Goal: Task Accomplishment & Management: Complete application form

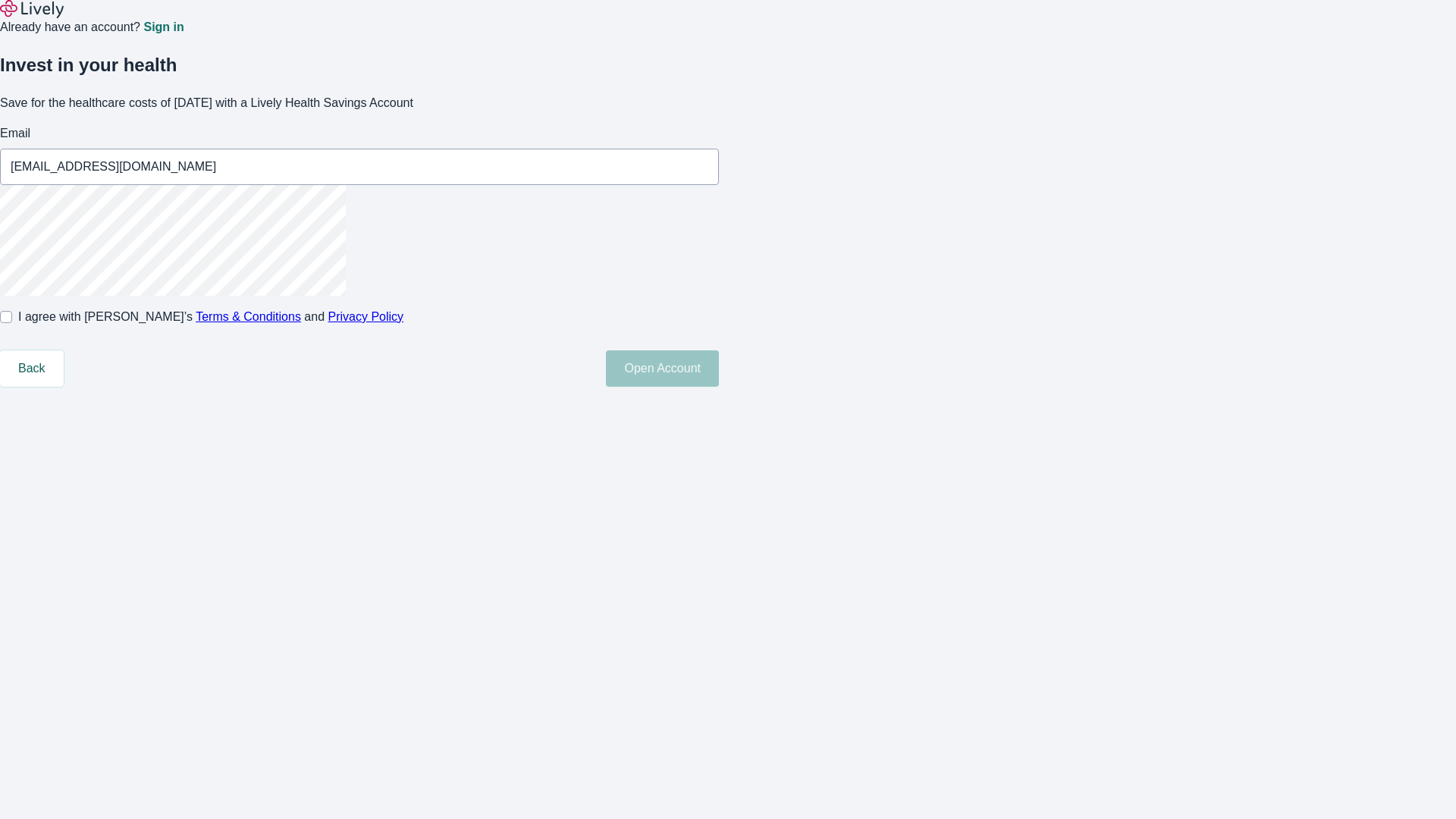
click at [12, 323] on input "I agree with Lively’s Terms & Conditions and Privacy Policy" at bounding box center [5, 316] width 12 height 12
checkbox input "true"
click at [718, 387] on button "Open Account" at bounding box center [662, 369] width 113 height 36
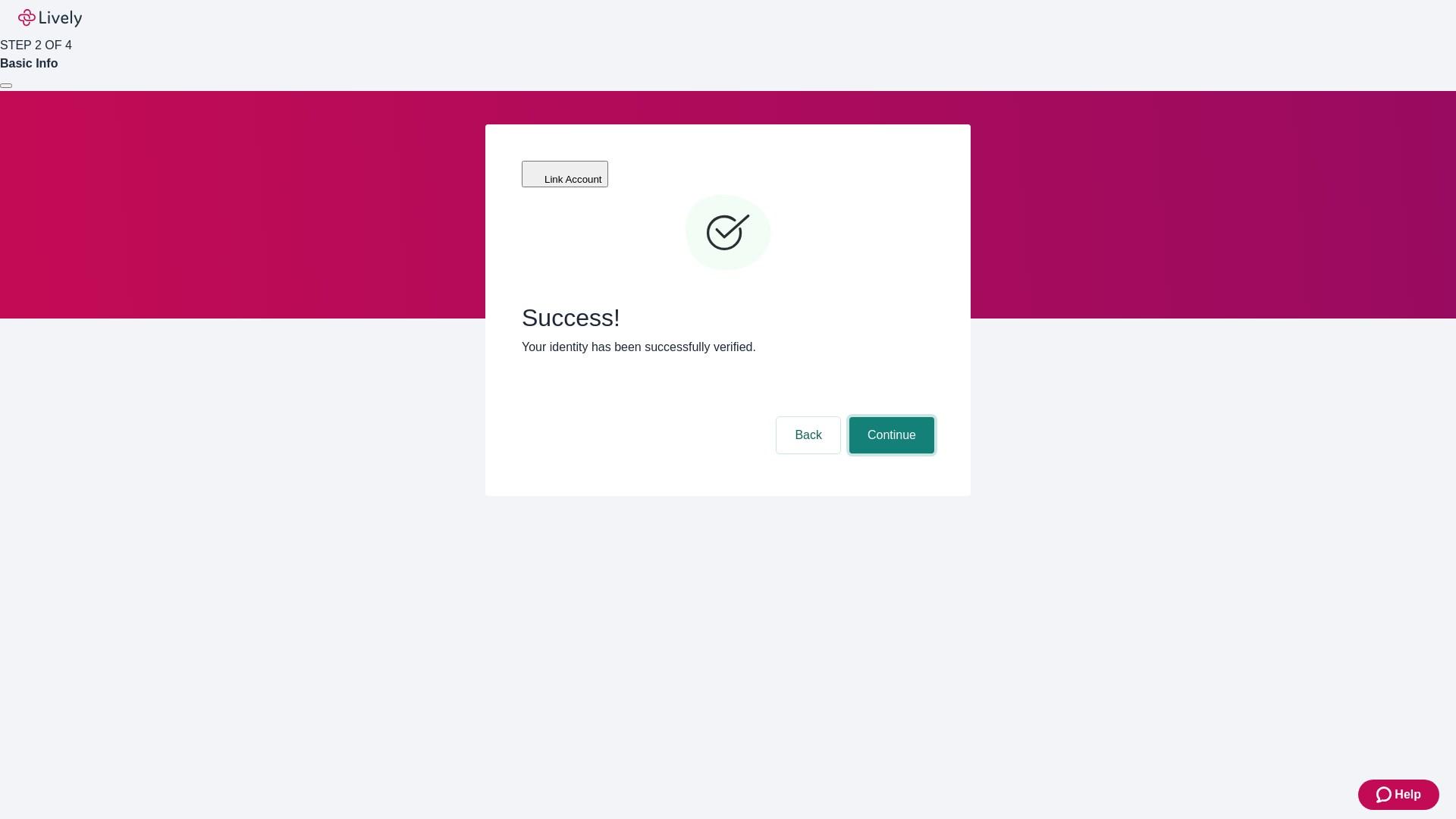
click at [890, 417] on button "Continue" at bounding box center [891, 435] width 85 height 36
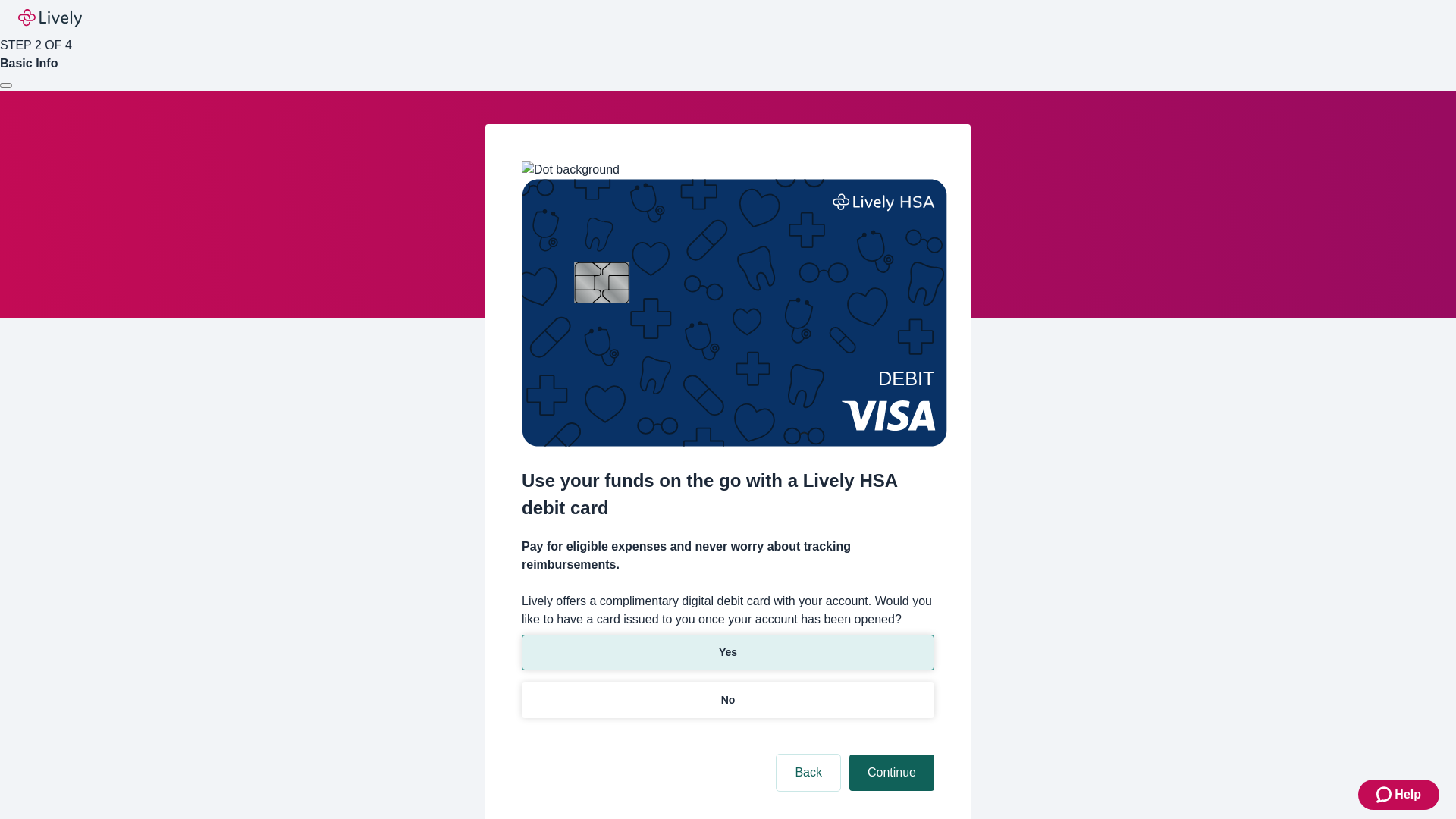
click at [728, 692] on p "No" at bounding box center [728, 700] width 15 height 15
click at [890, 754] on button "Continue" at bounding box center [891, 773] width 85 height 36
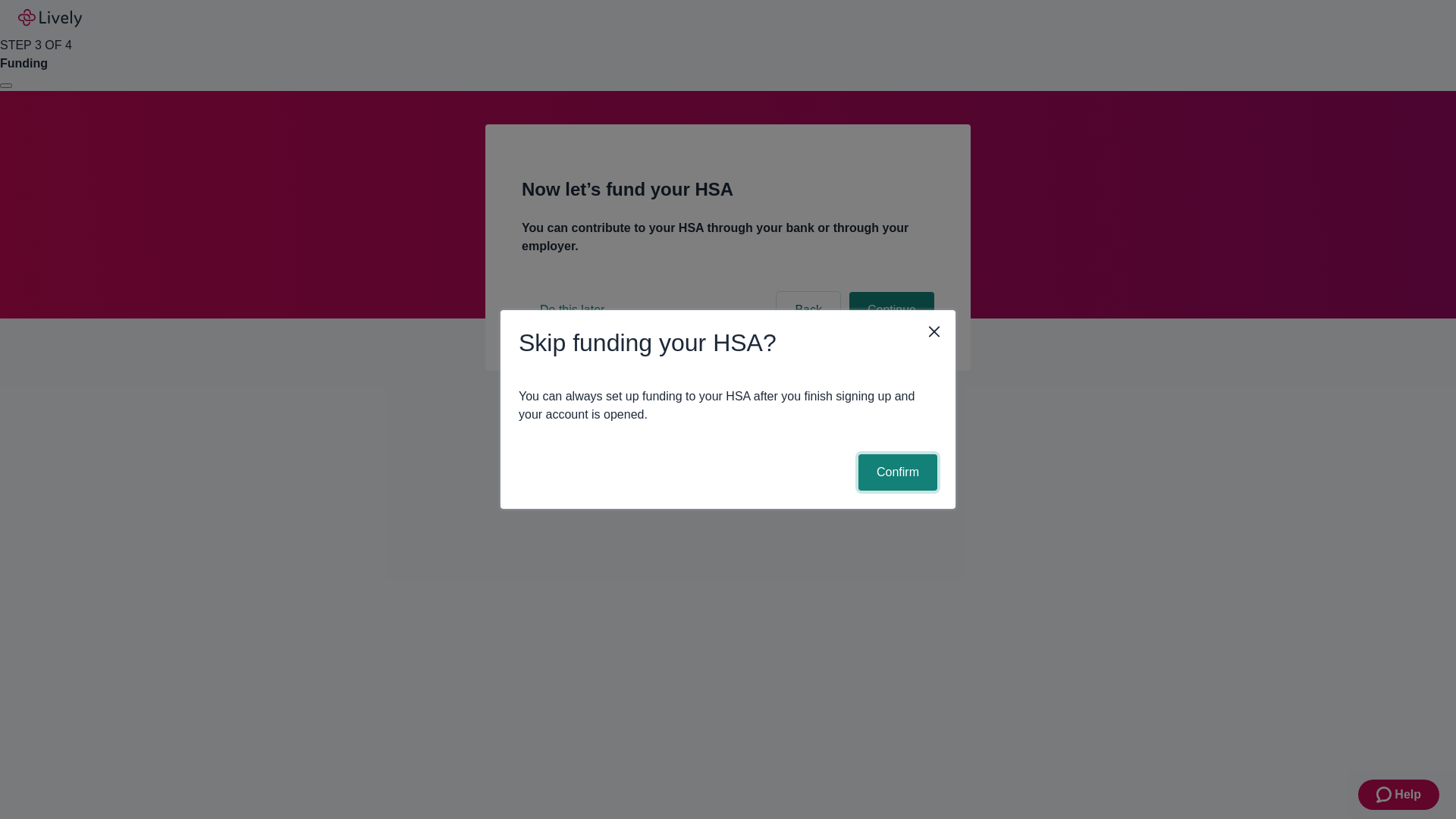
click at [895, 473] on button "Confirm" at bounding box center [898, 473] width 79 height 36
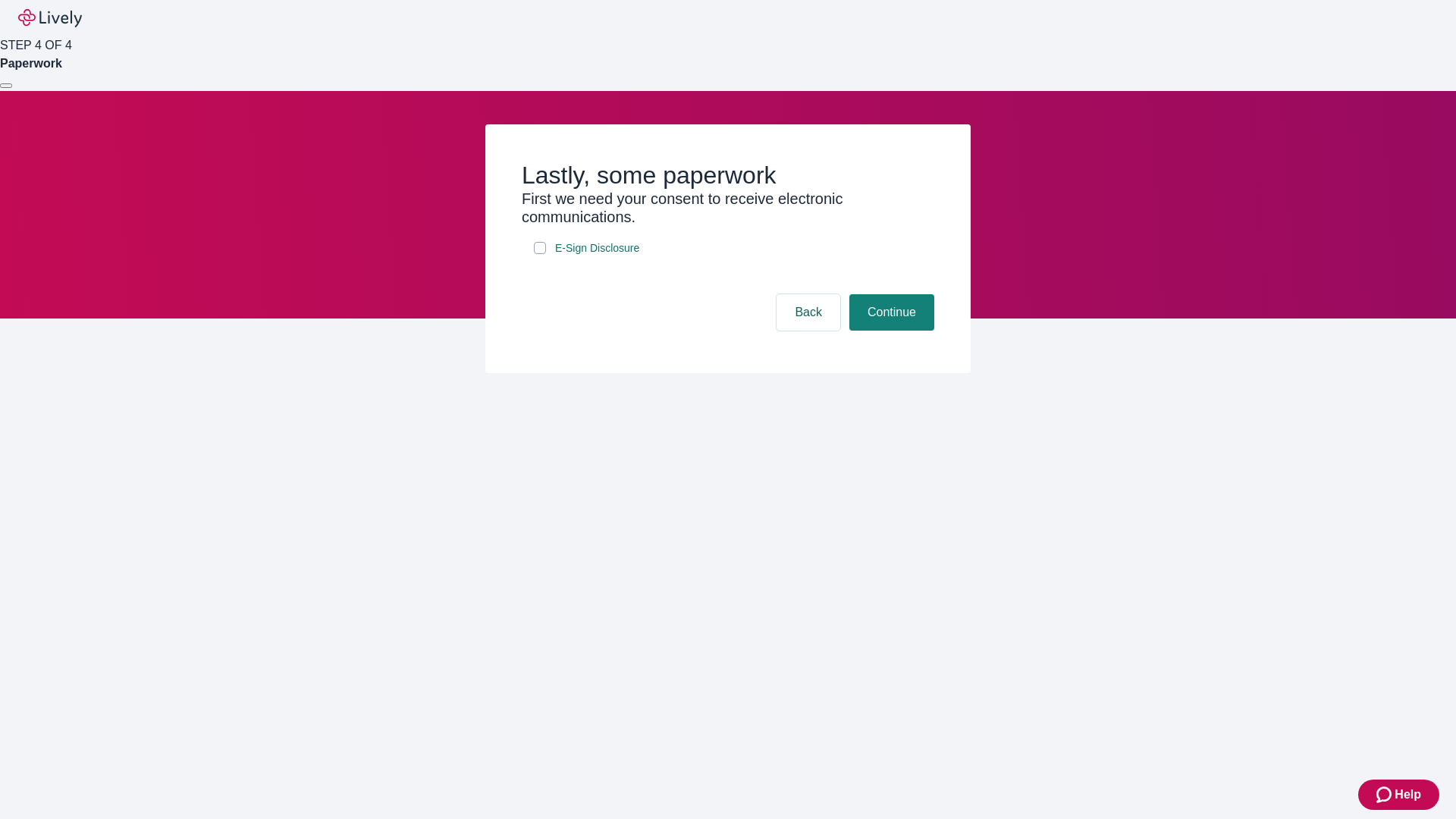
click at [540, 254] on input "E-Sign Disclosure" at bounding box center [539, 248] width 12 height 12
checkbox input "true"
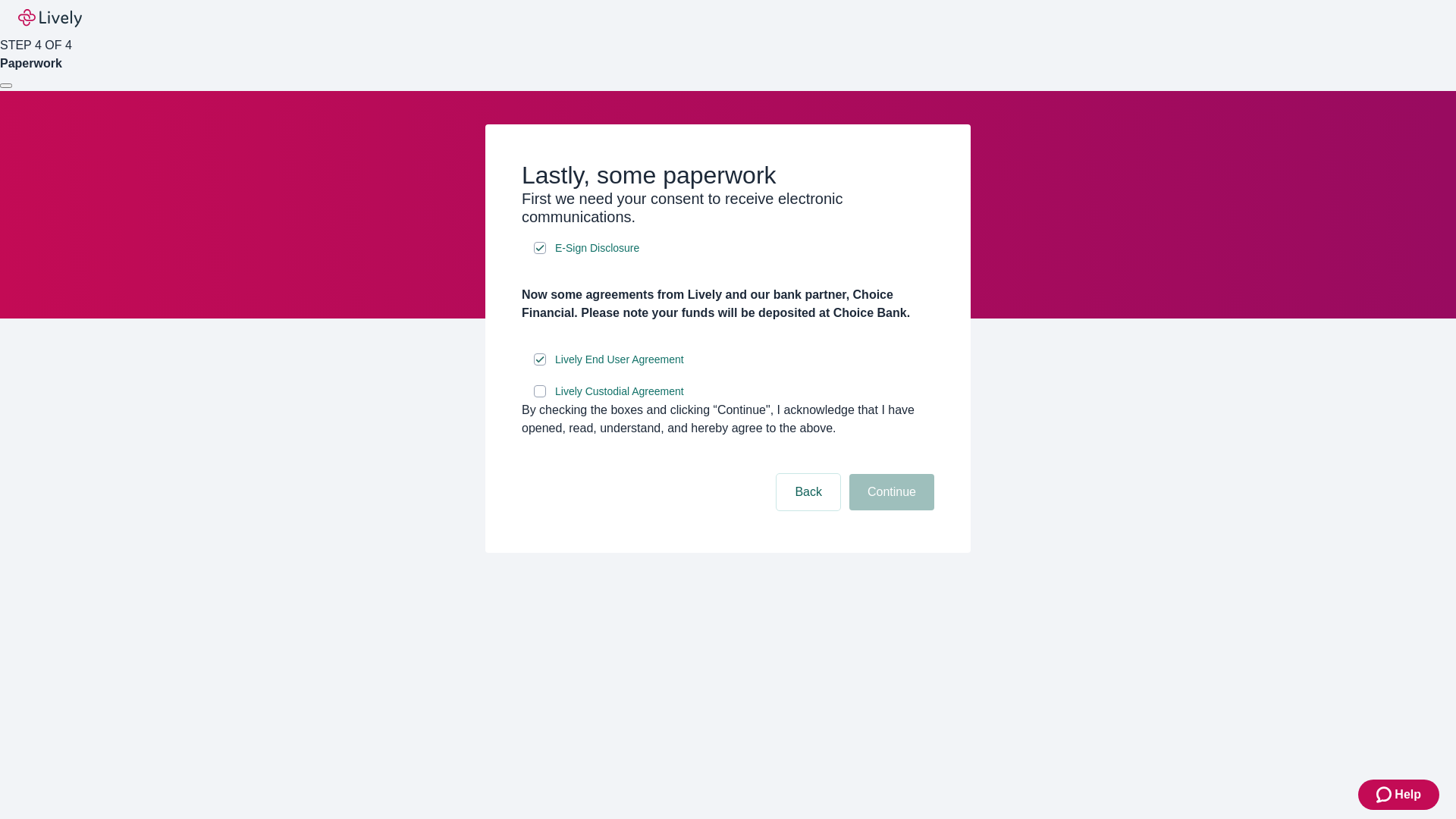
click at [540, 397] on input "Lively Custodial Agreement" at bounding box center [539, 391] width 12 height 12
checkbox input "true"
click at [890, 510] on button "Continue" at bounding box center [891, 492] width 85 height 36
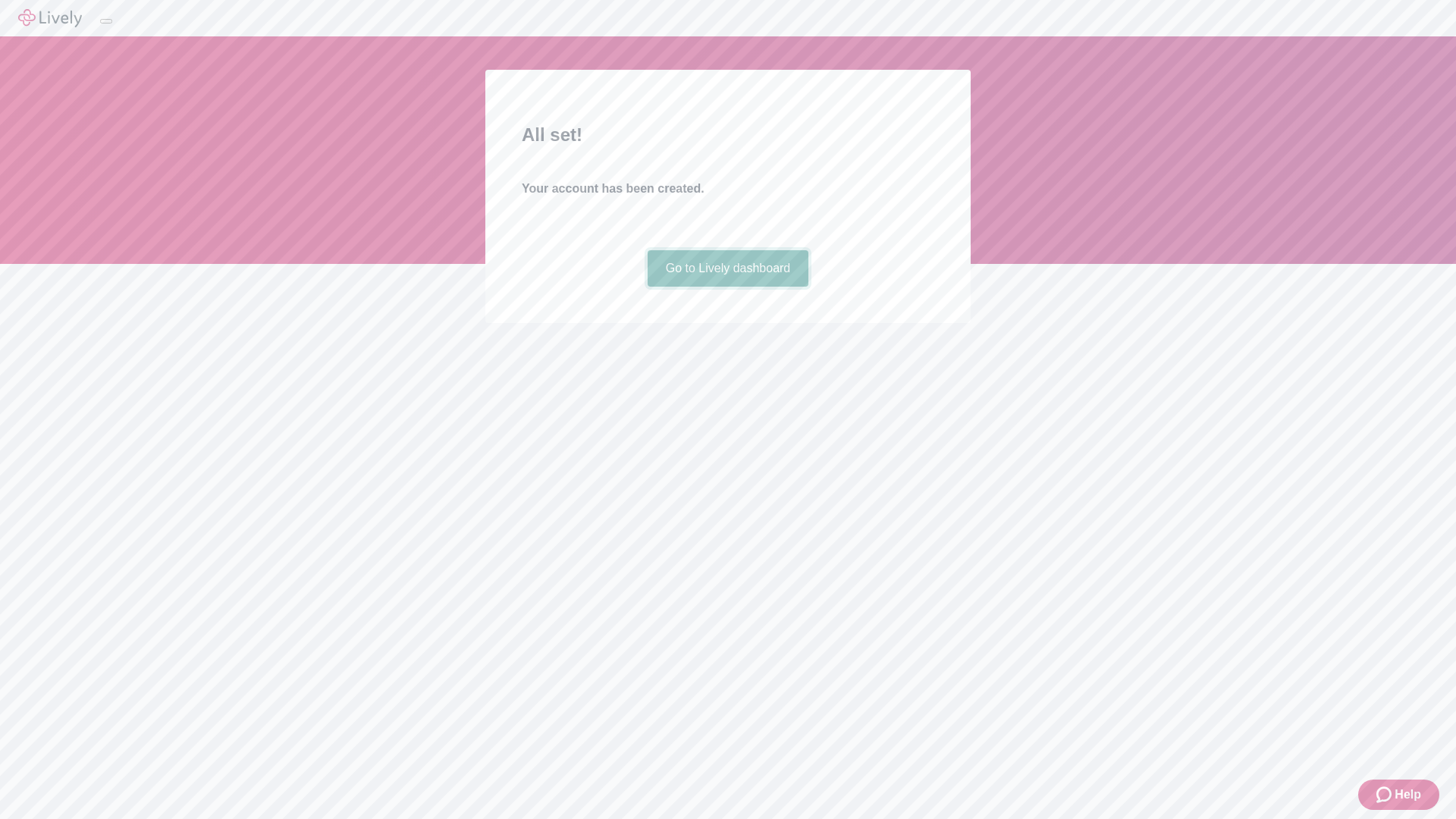
click at [728, 287] on link "Go to Lively dashboard" at bounding box center [728, 269] width 161 height 36
